Goal: Task Accomplishment & Management: Complete application form

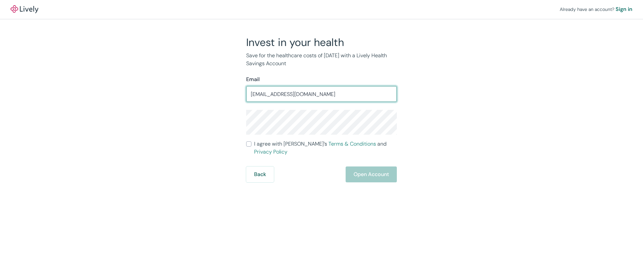
type input "[EMAIL_ADDRESS][DOMAIN_NAME]"
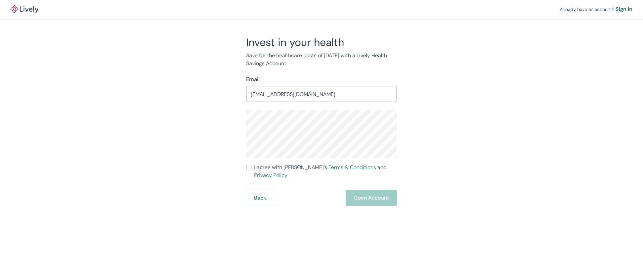
click at [251, 166] on input "I agree with Lively’s Terms & Conditions and Privacy Policy" at bounding box center [248, 167] width 5 height 5
checkbox input "true"
click at [362, 190] on button "Open Account" at bounding box center [371, 198] width 51 height 16
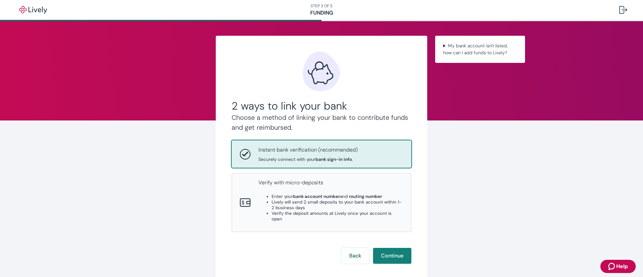
click at [623, 266] on span "Help" at bounding box center [622, 266] width 12 height 8
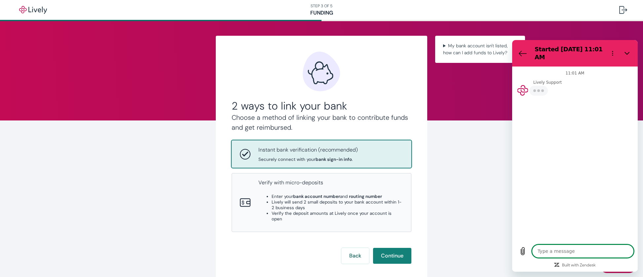
type textarea "x"
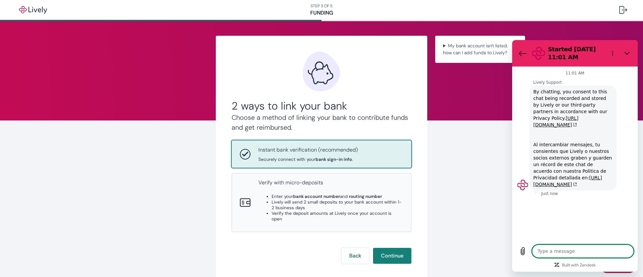
type textarea "t"
type textarea "x"
type textarea "tr"
type textarea "x"
type textarea "tra"
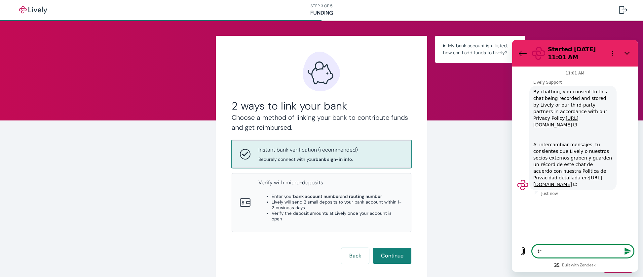
type textarea "x"
type textarea "tran"
type textarea "x"
type textarea "trans"
type textarea "x"
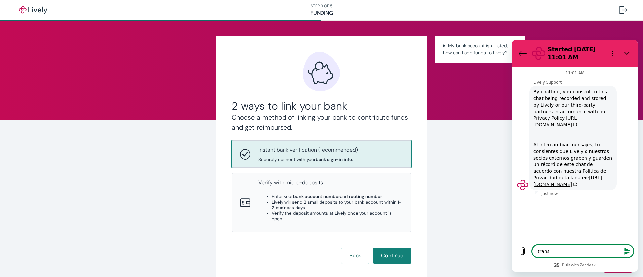
type textarea "transf"
type textarea "x"
type textarea "transf"
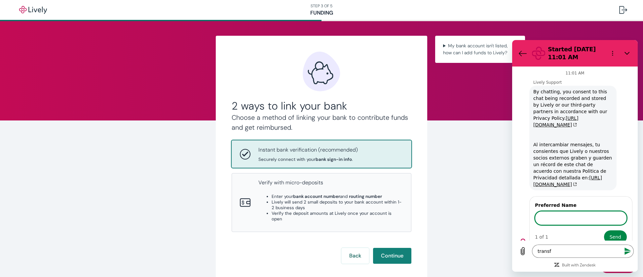
type textarea "x"
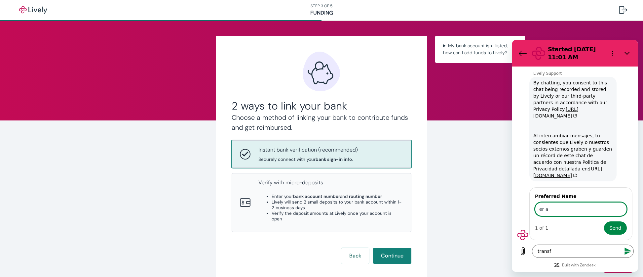
scroll to position [15, 0]
type input "e"
type input "[PERSON_NAME]"
click at [610, 222] on button "Send" at bounding box center [615, 227] width 23 height 13
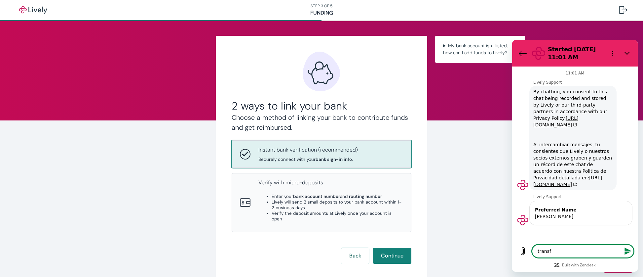
scroll to position [0, 0]
type textarea "x"
drag, startPoint x: 558, startPoint y: 249, endPoint x: 519, endPoint y: 249, distance: 38.7
click at [519, 249] on div "Type a message transf x" at bounding box center [575, 250] width 118 height 13
type textarea "t"
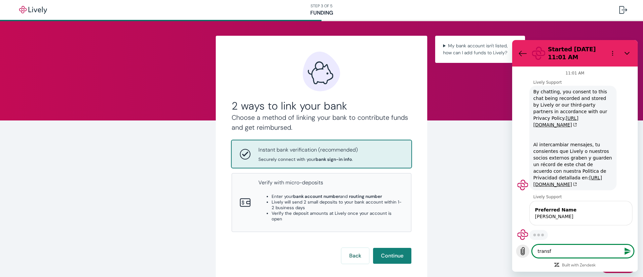
type textarea "x"
type textarea "tr"
type textarea "x"
type textarea "tra"
type textarea "x"
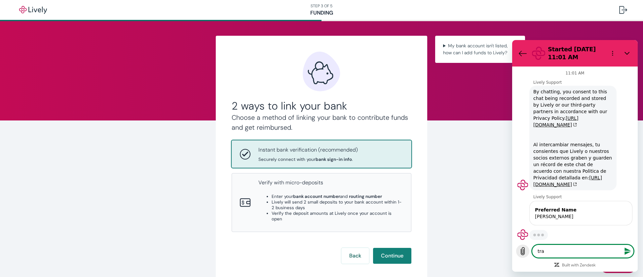
type textarea "tran"
type textarea "x"
type textarea "trans"
type textarea "x"
type textarea "transf"
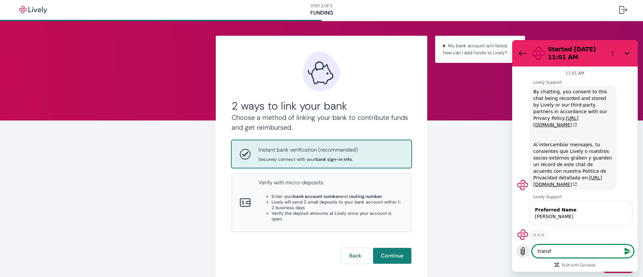
type textarea "x"
type textarea "transfe"
type textarea "x"
type textarea "transfer"
type textarea "x"
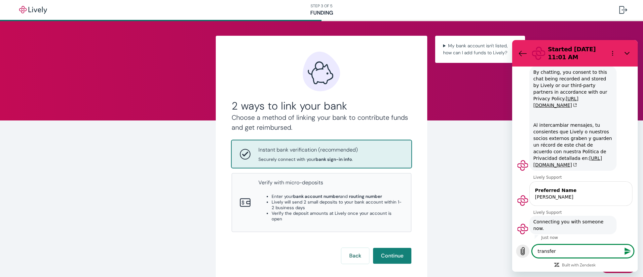
type textarea "transfer"
type textarea "x"
type textarea "transfer a"
type textarea "x"
type textarea "transfer an"
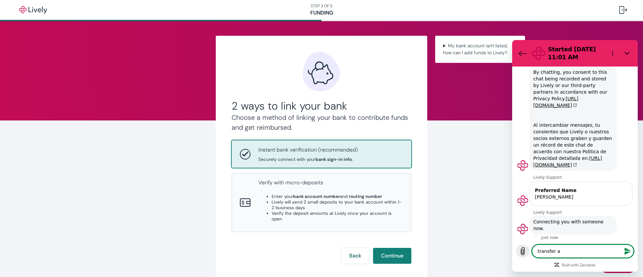
type textarea "x"
type textarea "transfer an"
type textarea "x"
type textarea "transfer an e"
type textarea "x"
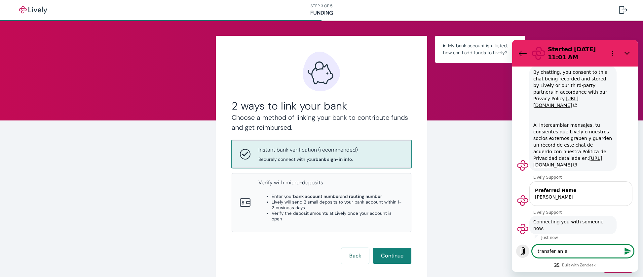
type textarea "transfer an ex"
type textarea "x"
type textarea "transfer an exi"
type textarea "x"
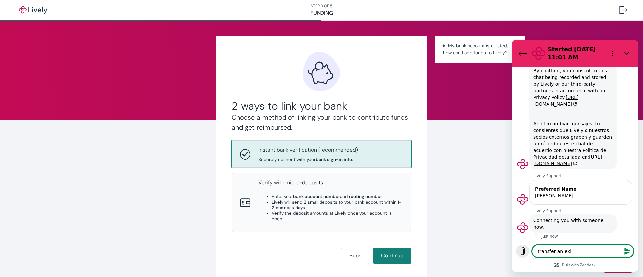
type textarea "transfer an exis"
type textarea "x"
type textarea "transfer an exist"
type textarea "x"
type textarea "transfer an existi"
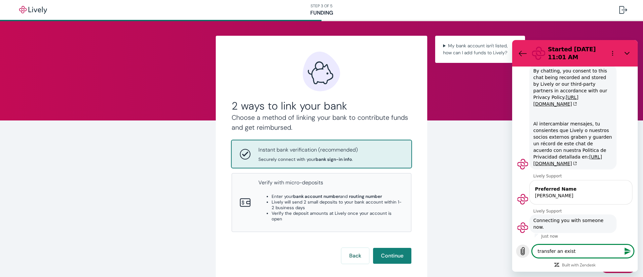
type textarea "x"
type textarea "transfer an existin"
type textarea "x"
type textarea "transfer an existing"
type textarea "x"
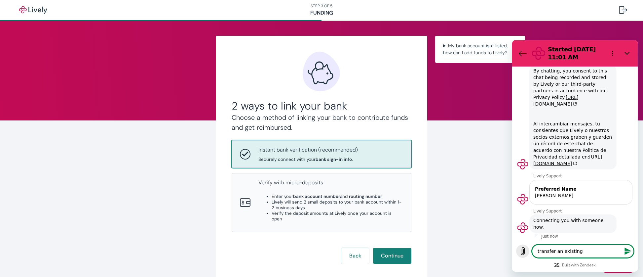
type textarea "transfer an existing"
type textarea "x"
type textarea "transfer an existing h"
type textarea "x"
type textarea "transfer an existing hs"
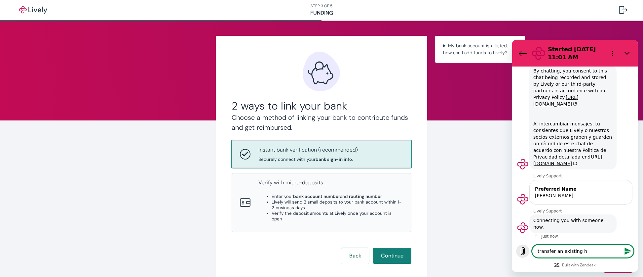
type textarea "x"
type textarea "transfer an existing hsa"
type textarea "x"
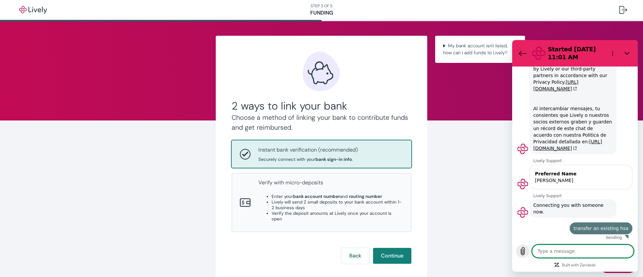
type textarea "x"
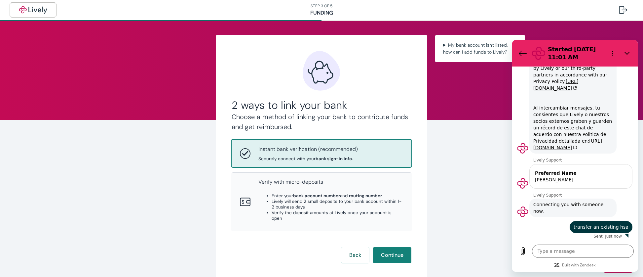
click at [32, 6] on img "button" at bounding box center [33, 10] width 37 height 8
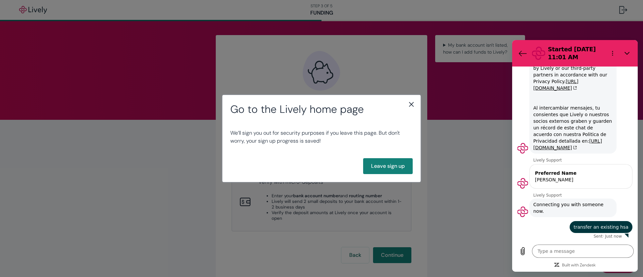
click at [410, 101] on icon "close" at bounding box center [411, 104] width 8 height 8
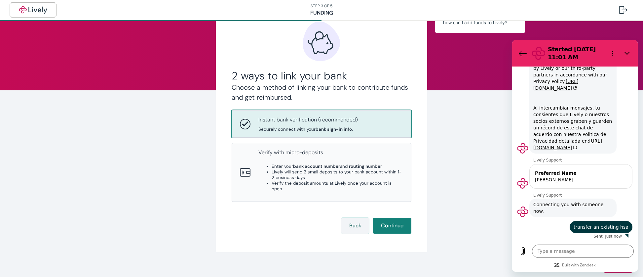
scroll to position [31, 0]
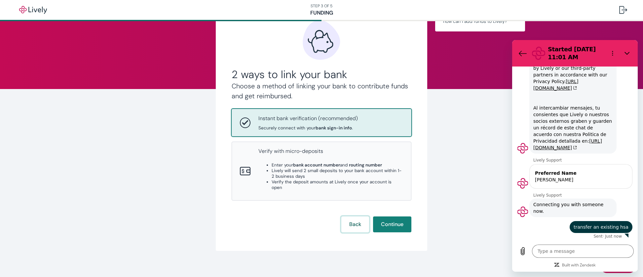
click at [349, 217] on button "Back" at bounding box center [355, 224] width 28 height 16
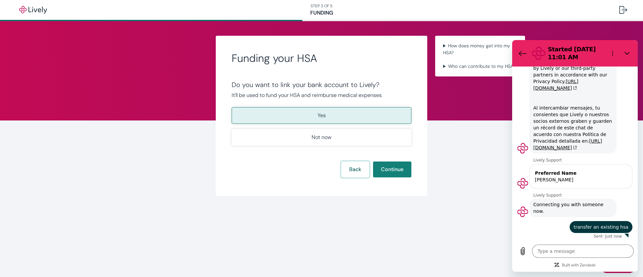
click at [360, 169] on button "Back" at bounding box center [355, 169] width 28 height 16
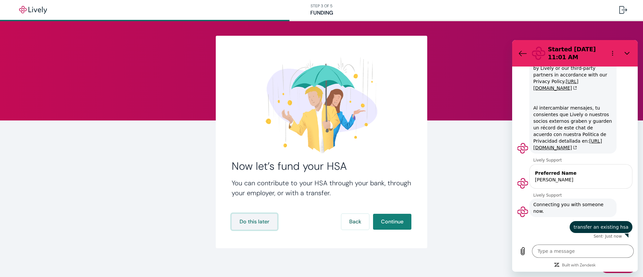
click at [257, 222] on button "Do this later" at bounding box center [255, 221] width 46 height 16
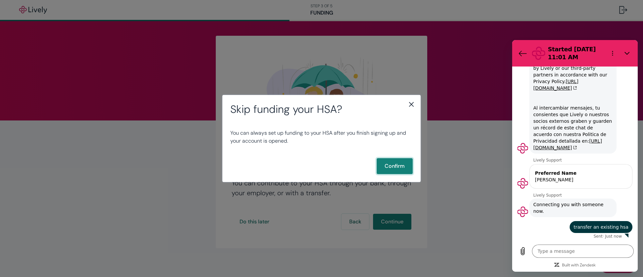
click at [389, 167] on button "Confirm" at bounding box center [395, 166] width 36 height 16
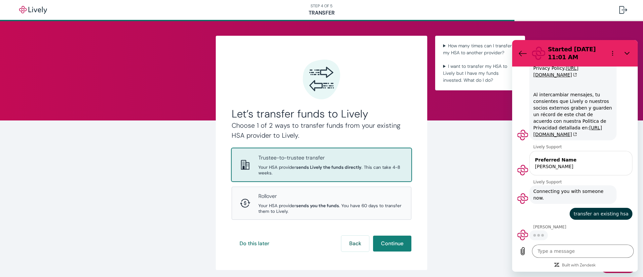
scroll to position [49, 0]
click at [392, 241] on button "Continue" at bounding box center [392, 243] width 38 height 16
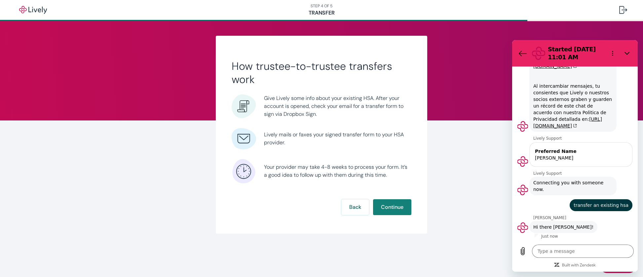
type textarea "x"
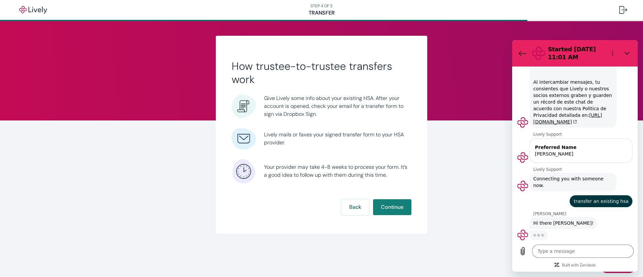
scroll to position [62, 0]
click at [393, 206] on button "Continue" at bounding box center [392, 207] width 38 height 16
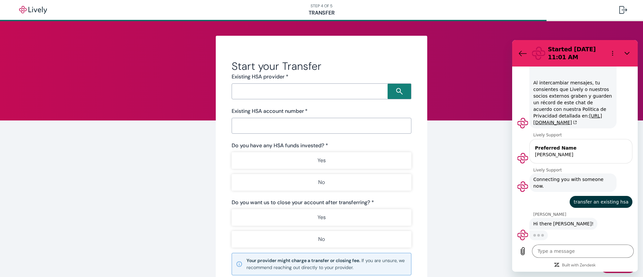
click at [279, 92] on input "Search input" at bounding box center [311, 91] width 154 height 9
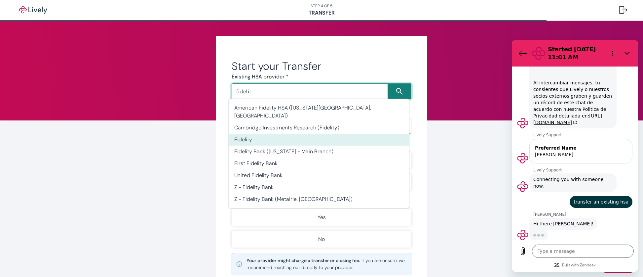
click at [259, 133] on li "Fidelity" at bounding box center [319, 139] width 180 height 12
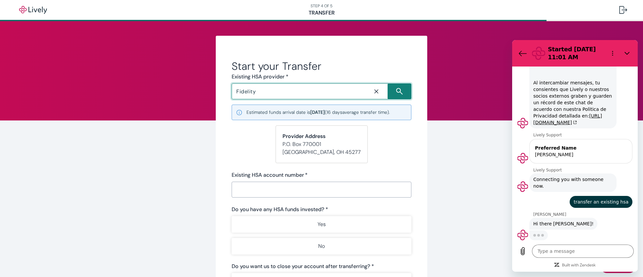
type input "Fidelity"
click at [391, 142] on form "Start your Transfer Existing HSA provider * Fidelity ​ Estimated funds arrival …" at bounding box center [322, 214] width 180 height 311
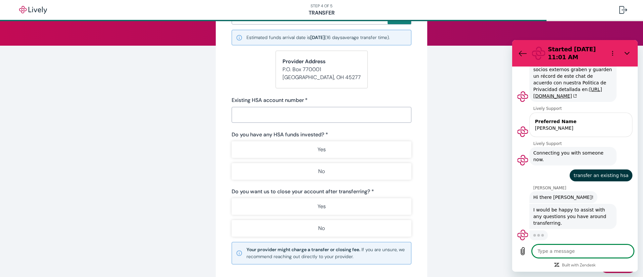
scroll to position [76, 0]
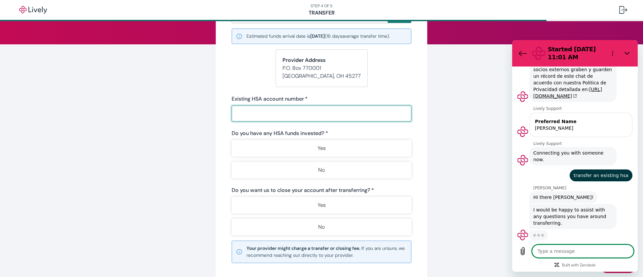
click at [259, 112] on input "Existing HSA account number   *" at bounding box center [322, 113] width 180 height 13
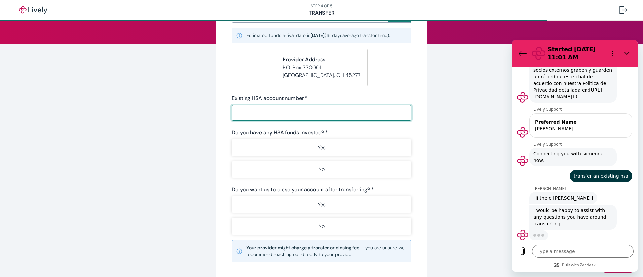
scroll to position [77, 0]
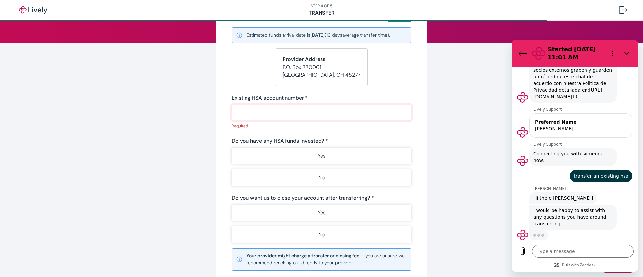
type textarea "x"
paste input "39900001235729249"
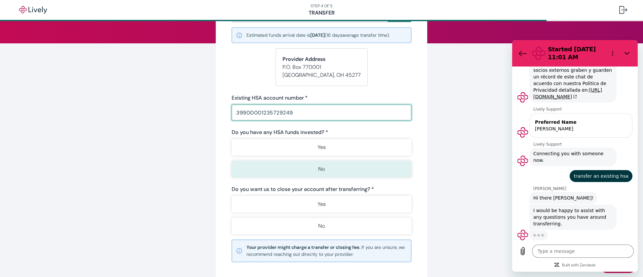
type input "39900001235729249"
click at [297, 168] on button "No" at bounding box center [322, 169] width 180 height 17
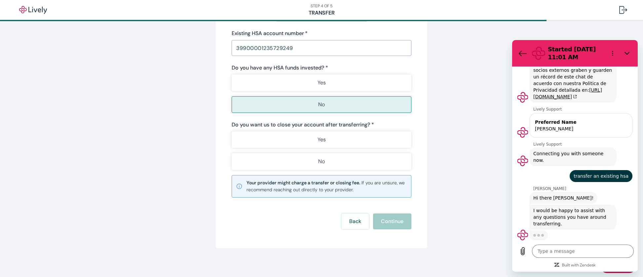
scroll to position [144, 0]
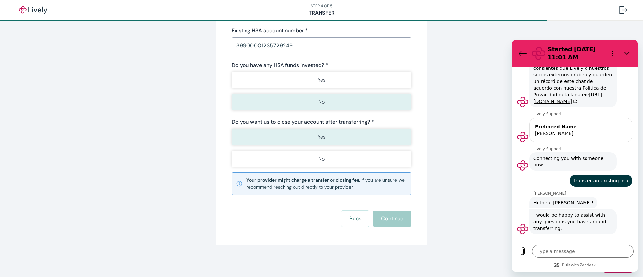
type textarea "x"
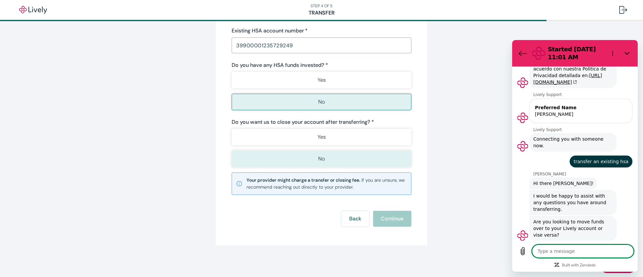
scroll to position [103, 0]
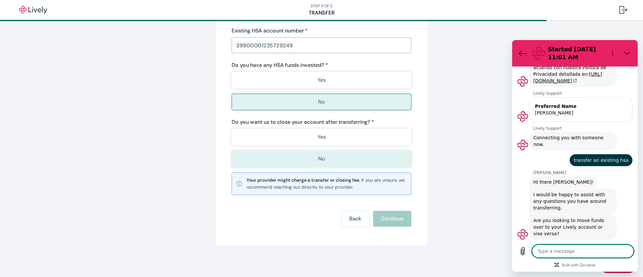
click at [305, 162] on button "No" at bounding box center [322, 158] width 180 height 17
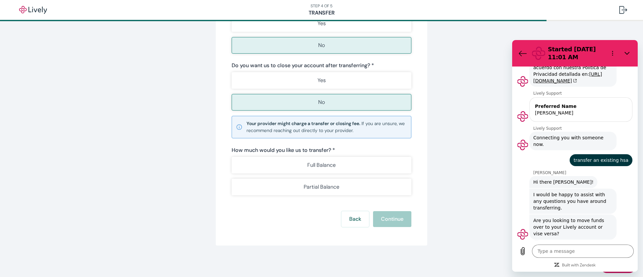
scroll to position [201, 0]
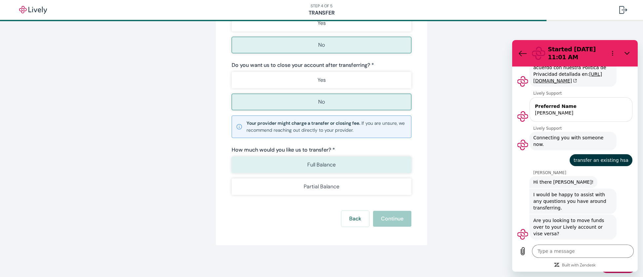
click at [296, 169] on button "Full Balance" at bounding box center [322, 164] width 180 height 17
click at [564, 250] on textarea at bounding box center [583, 250] width 102 height 13
click at [393, 222] on button "Continue" at bounding box center [392, 218] width 38 height 16
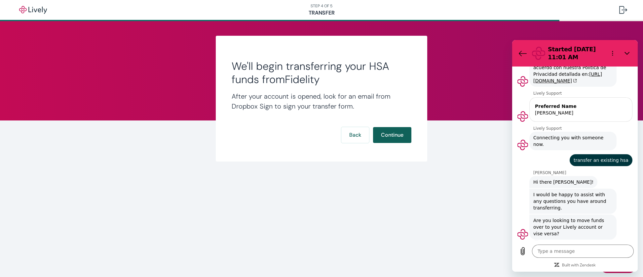
click at [399, 138] on button "Continue" at bounding box center [392, 135] width 38 height 16
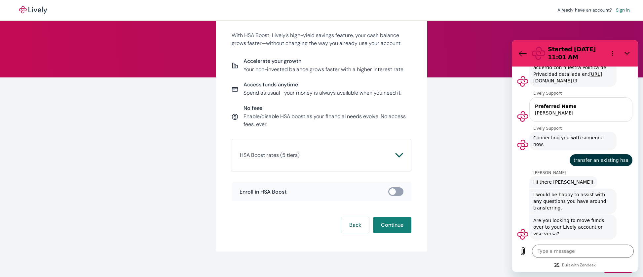
scroll to position [49, 0]
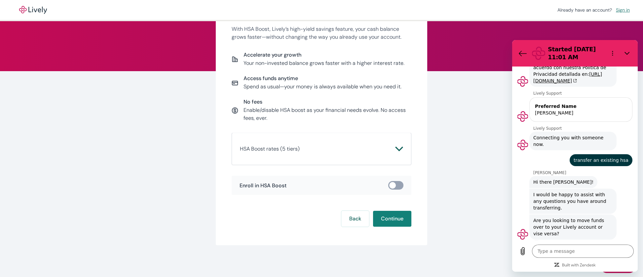
click at [398, 147] on icon "Chevron icon" at bounding box center [399, 149] width 8 height 8
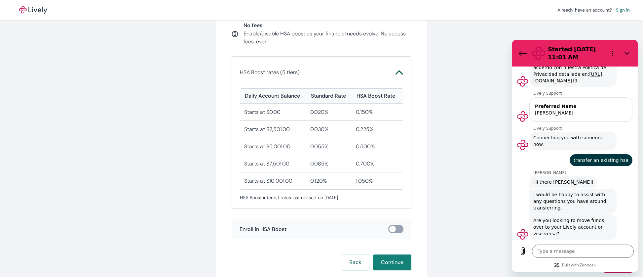
click at [398, 72] on icon "Chevron icon" at bounding box center [399, 72] width 8 height 5
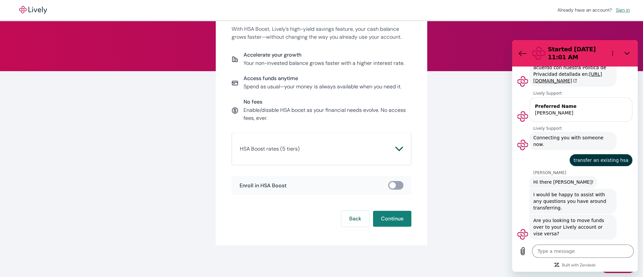
click at [396, 186] on input "checkbox" at bounding box center [393, 185] width 20 height 7
checkbox input "true"
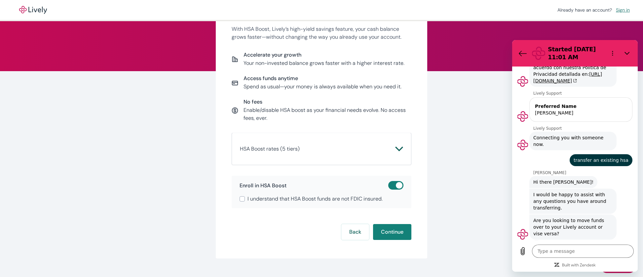
click at [326, 199] on span "I understand that HSA Boost funds are not FDIC insured." at bounding box center [314, 199] width 135 height 8
click at [245, 199] on input "I understand that HSA Boost funds are not FDIC insured." at bounding box center [242, 198] width 5 height 5
checkbox input "true"
click at [400, 146] on icon "Chevron icon" at bounding box center [399, 149] width 8 height 8
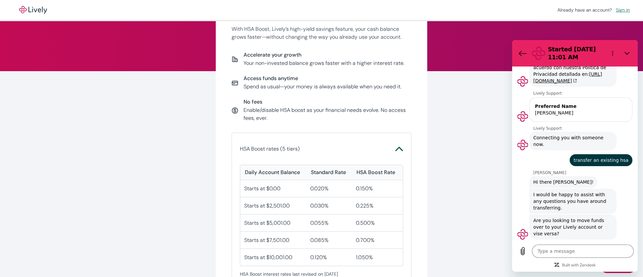
click at [398, 146] on icon "Chevron icon" at bounding box center [399, 149] width 8 height 8
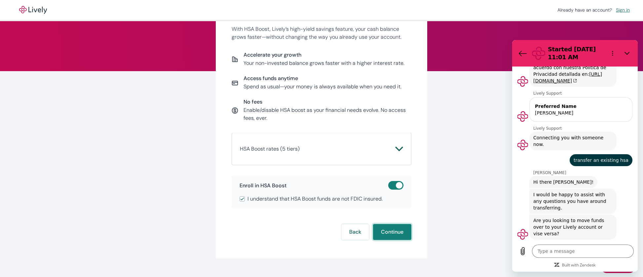
click at [396, 229] on button "Continue" at bounding box center [392, 232] width 38 height 16
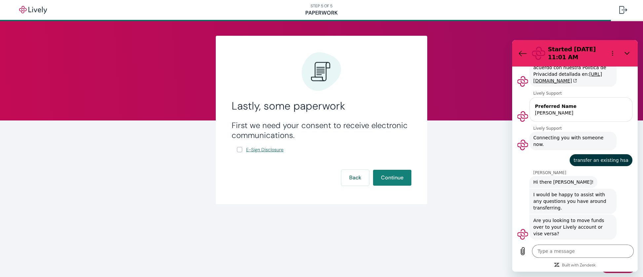
click at [258, 150] on span "E-Sign Disclosure" at bounding box center [264, 149] width 37 height 7
type textarea "x"
click at [241, 149] on input "E-Sign Disclosure" at bounding box center [239, 149] width 5 height 5
checkbox input "true"
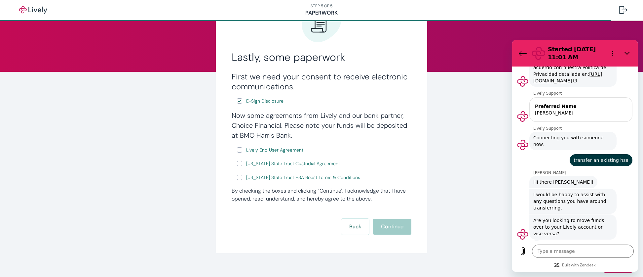
scroll to position [56, 0]
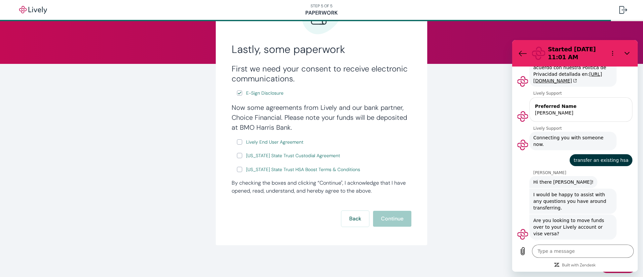
click at [237, 142] on input "Lively End User Agreement" at bounding box center [239, 141] width 5 height 5
checkbox input "true"
click at [239, 154] on input "Wyoming State Trust Custodial Agreement" at bounding box center [239, 155] width 5 height 5
checkbox input "true"
click at [239, 168] on input "Wyoming State Trust HSA Boost Terms & Conditions" at bounding box center [239, 169] width 5 height 5
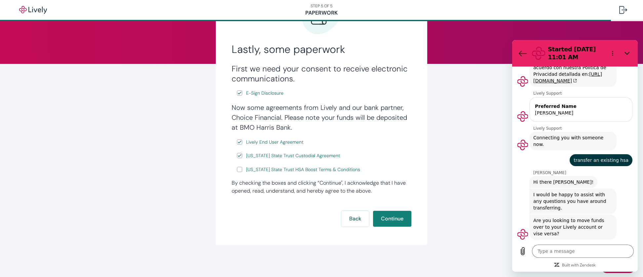
checkbox input "true"
click at [286, 142] on span "Lively End User Agreement" at bounding box center [274, 141] width 57 height 7
click at [290, 153] on span "Wyoming State Trust Custodial Agreement" at bounding box center [293, 155] width 94 height 7
click at [258, 169] on span "Wyoming State Trust HSA Boost Terms & Conditions" at bounding box center [303, 169] width 114 height 7
type textarea "x"
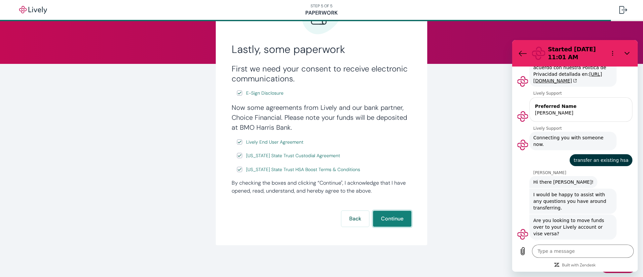
click at [383, 211] on button "Continue" at bounding box center [392, 218] width 38 height 16
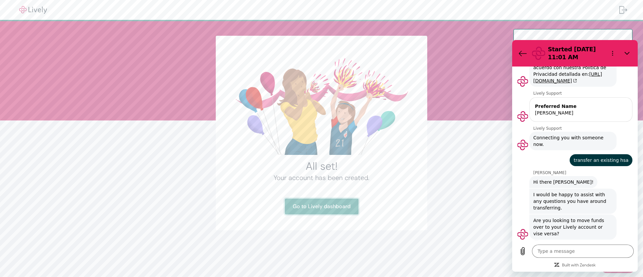
click at [337, 211] on link "Go to Lively dashboard" at bounding box center [322, 206] width 74 height 16
